Goal: Task Accomplishment & Management: Use online tool/utility

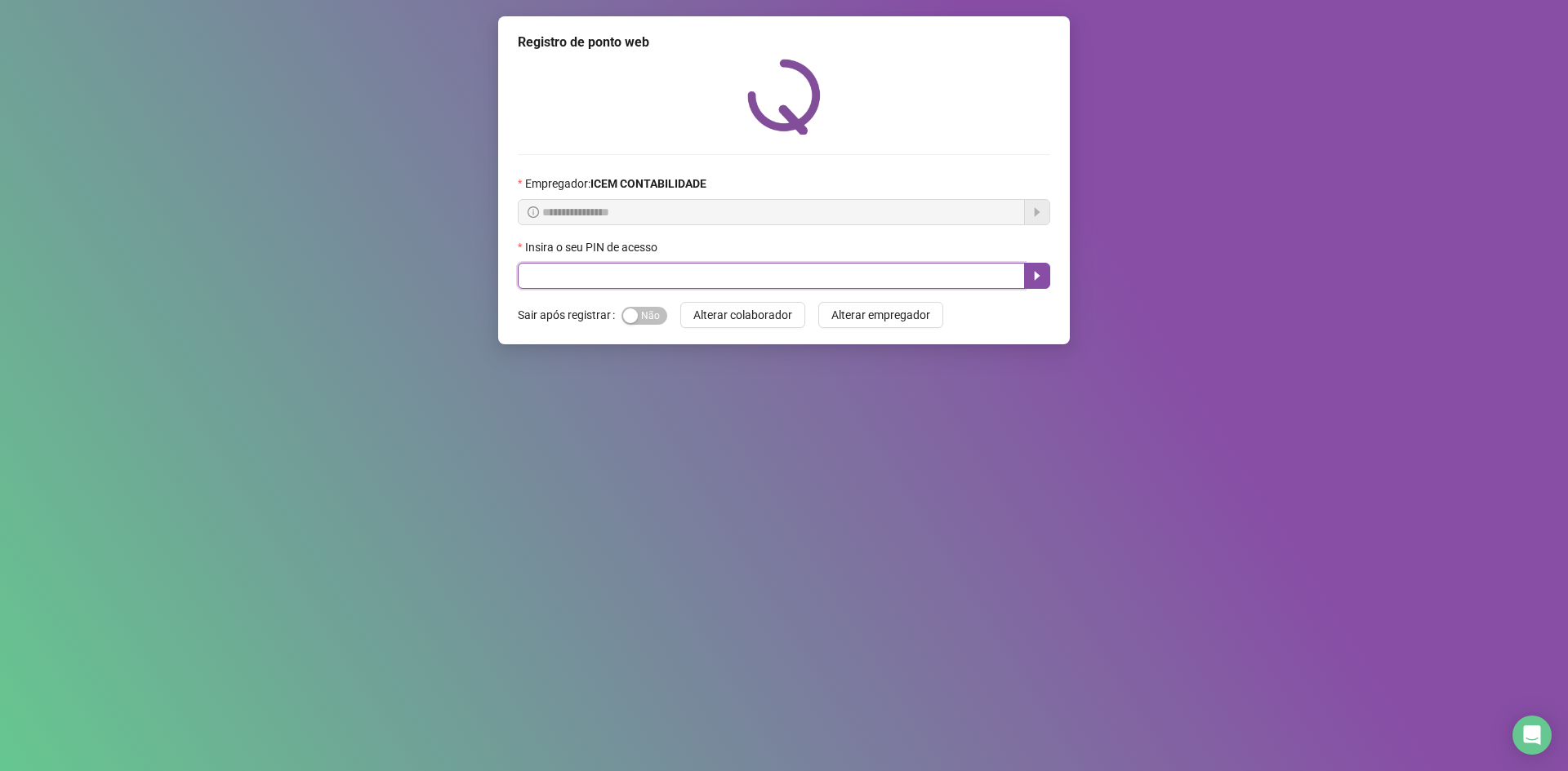
click at [945, 280] on input "text" at bounding box center [771, 276] width 507 height 26
type input "*****"
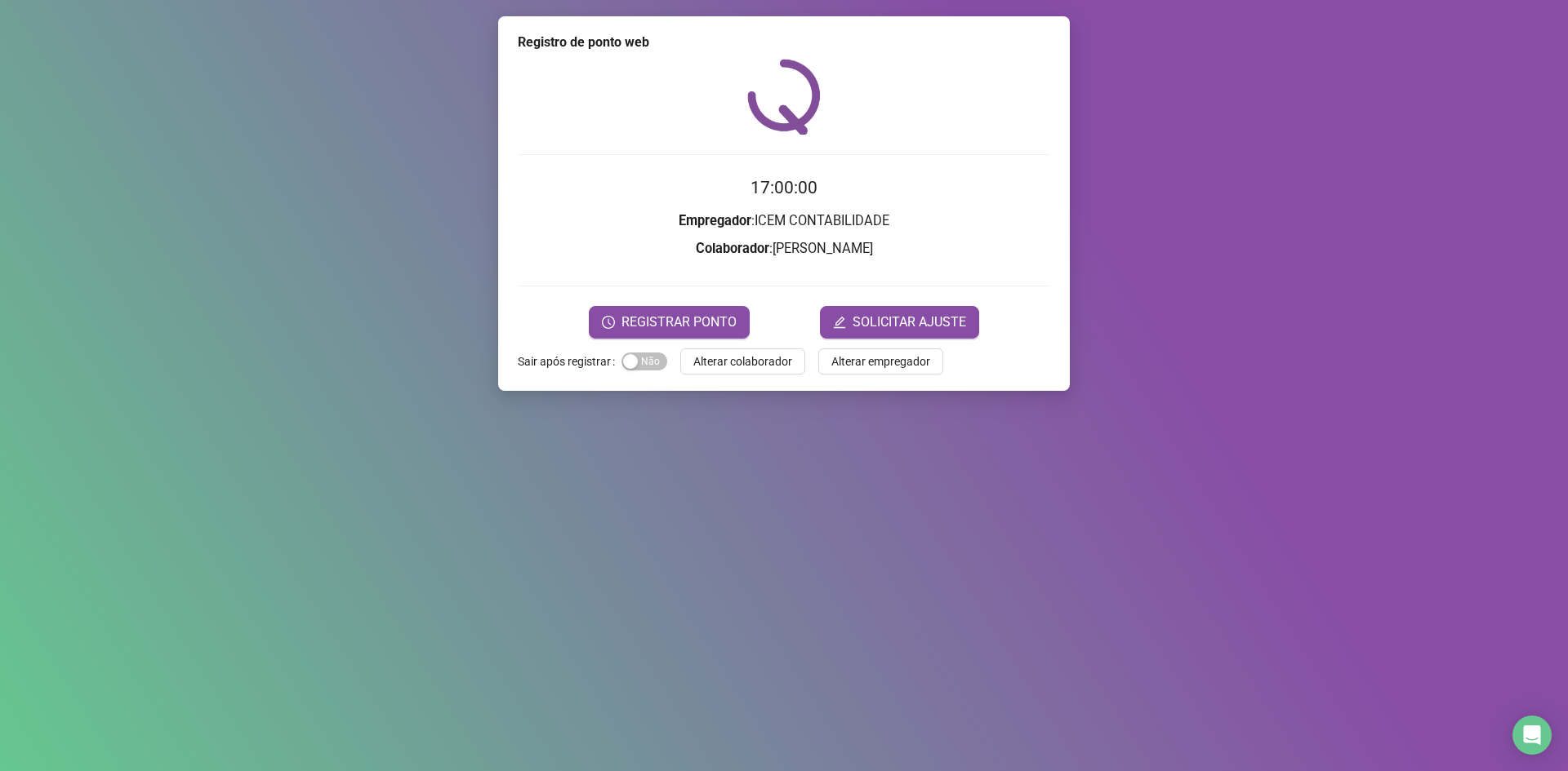
click at [920, 162] on div "17:00:00 Empregador : ICEM CONTABILIDADE Colaborador : [PERSON_NAME] VERAS REGI…" at bounding box center [784, 199] width 533 height 280
click at [980, 172] on div "17:00:04 Empregador : ICEM CONTABILIDADE Colaborador : [PERSON_NAME] VERAS REGI…" at bounding box center [784, 199] width 533 height 280
drag, startPoint x: 686, startPoint y: 321, endPoint x: 414, endPoint y: 232, distance: 286.2
click at [414, 232] on div "Registro de ponto web 17:00:10 Empregador : ICEM CONTABILIDADE Colaborador : [P…" at bounding box center [784, 385] width 1568 height 771
click at [656, 315] on span "REGISTRAR PONTO" at bounding box center [678, 322] width 116 height 20
